Goal: Communication & Community: Participate in discussion

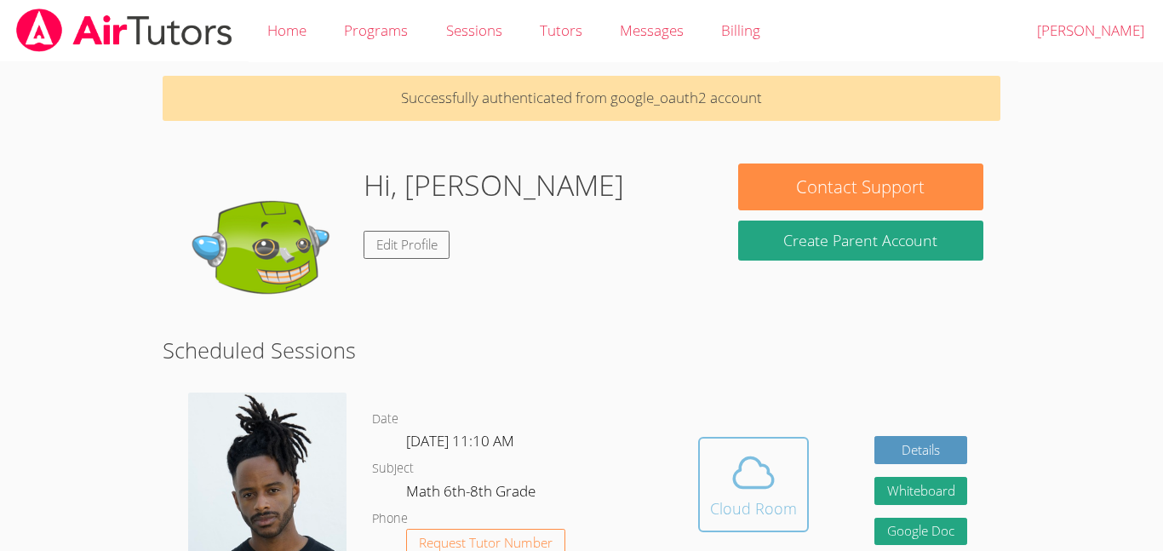
click at [749, 442] on button "Cloud Room" at bounding box center [753, 484] width 111 height 95
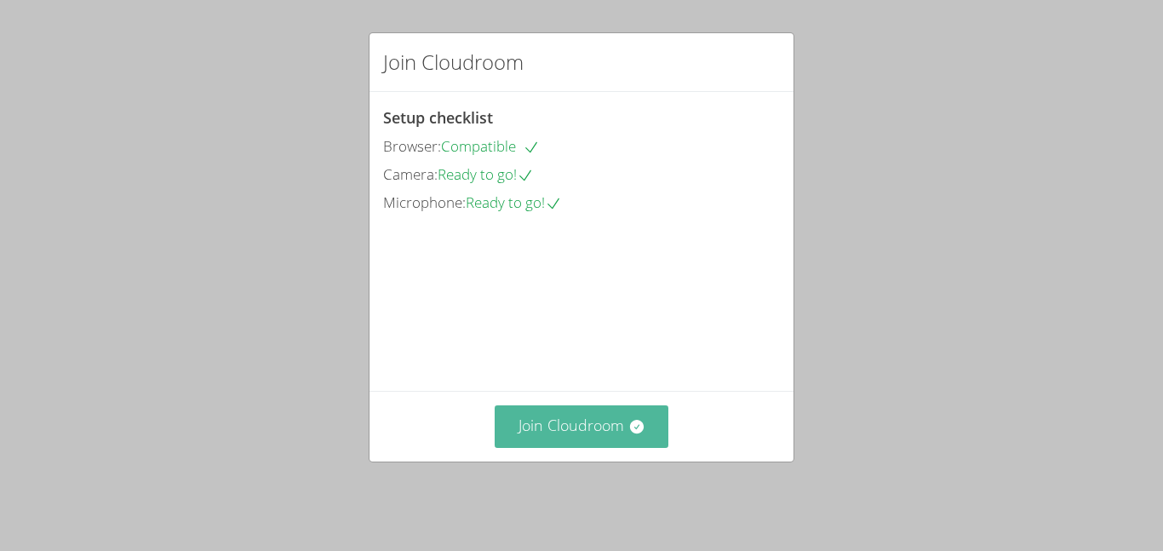
click at [536, 435] on button "Join Cloudroom" at bounding box center [582, 426] width 175 height 42
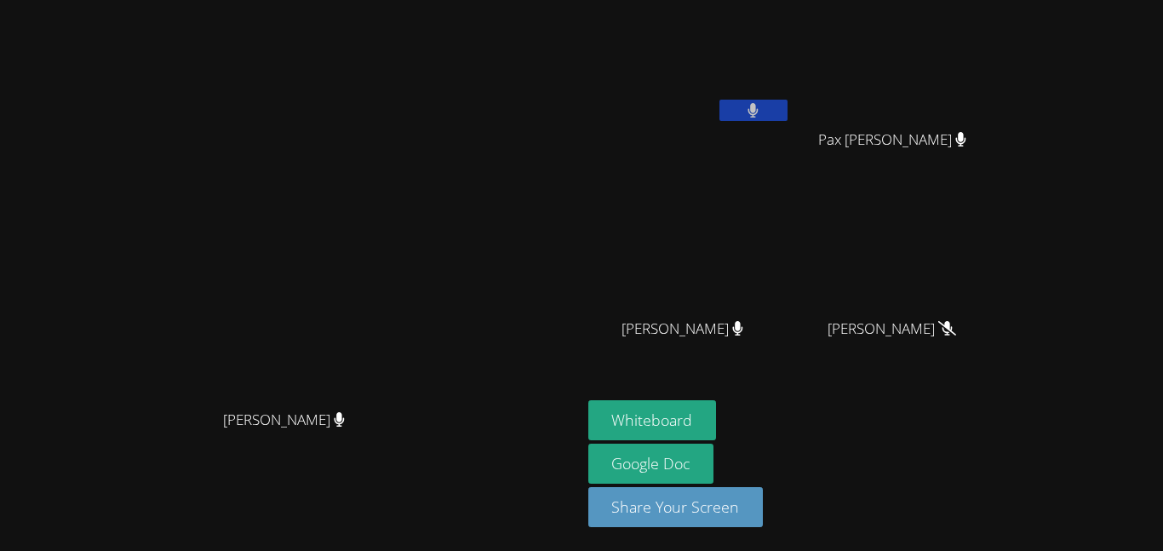
click at [788, 112] on button at bounding box center [754, 110] width 68 height 21
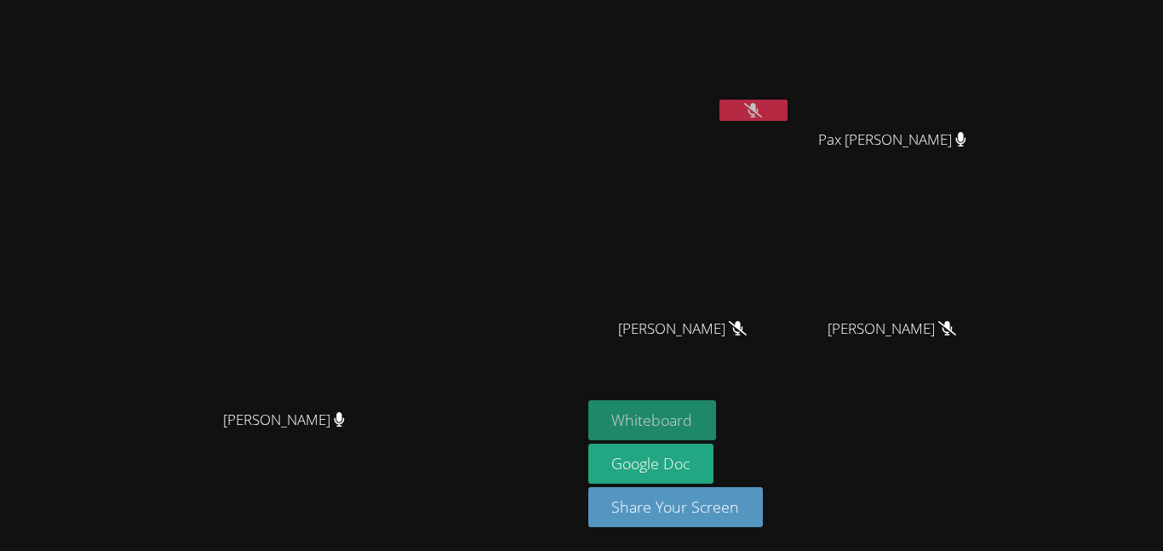
click at [717, 416] on button "Whiteboard" at bounding box center [653, 420] width 129 height 40
click at [791, 97] on video at bounding box center [690, 64] width 203 height 114
click at [762, 106] on icon at bounding box center [753, 110] width 18 height 14
click at [788, 112] on button at bounding box center [754, 110] width 68 height 21
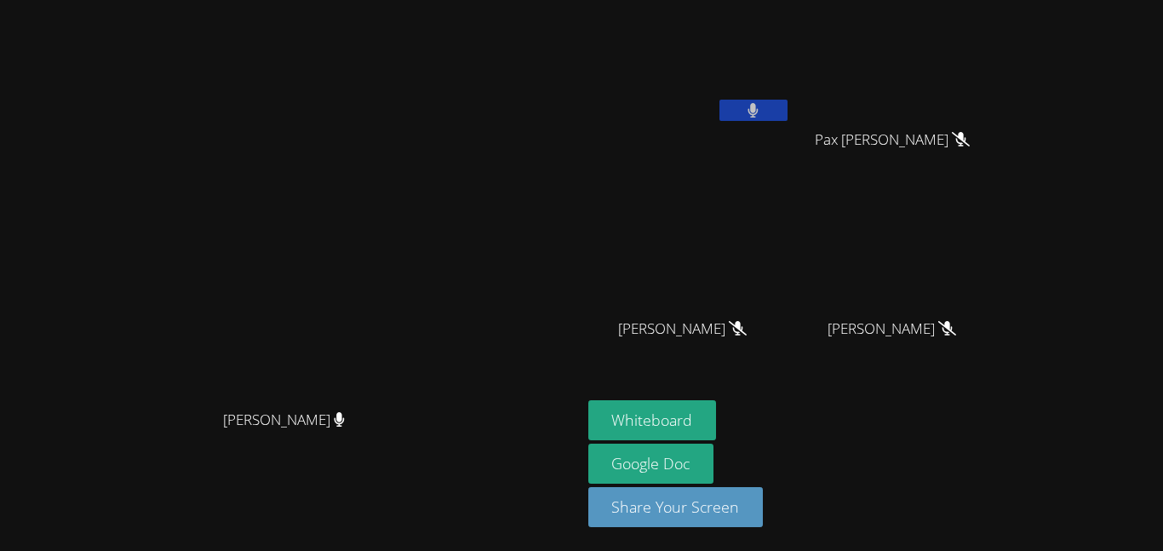
click at [788, 112] on button at bounding box center [754, 110] width 68 height 21
click at [788, 109] on button at bounding box center [754, 110] width 68 height 21
click at [762, 112] on icon at bounding box center [753, 110] width 18 height 14
click at [759, 112] on icon at bounding box center [754, 110] width 10 height 14
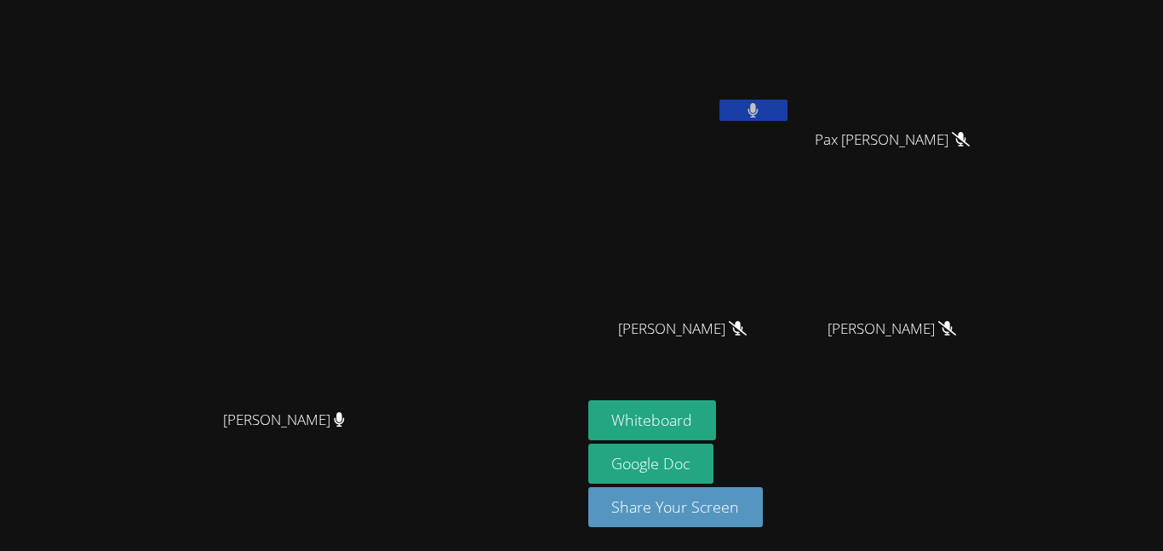
click at [788, 123] on div at bounding box center [754, 113] width 68 height 26
click at [759, 115] on icon at bounding box center [753, 110] width 11 height 14
